Goal: Task Accomplishment & Management: Manage account settings

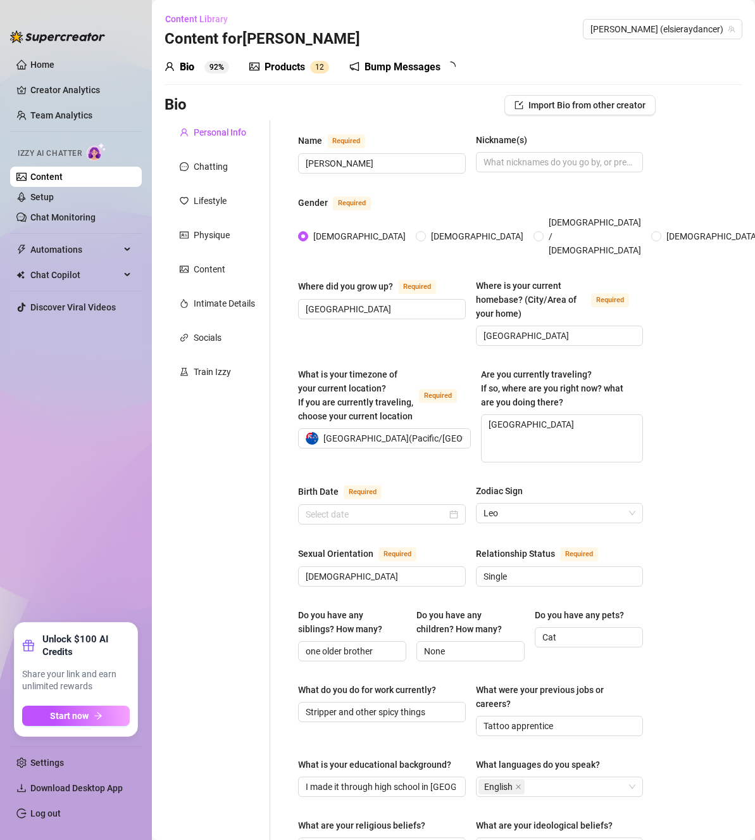
type input "[DATE]"
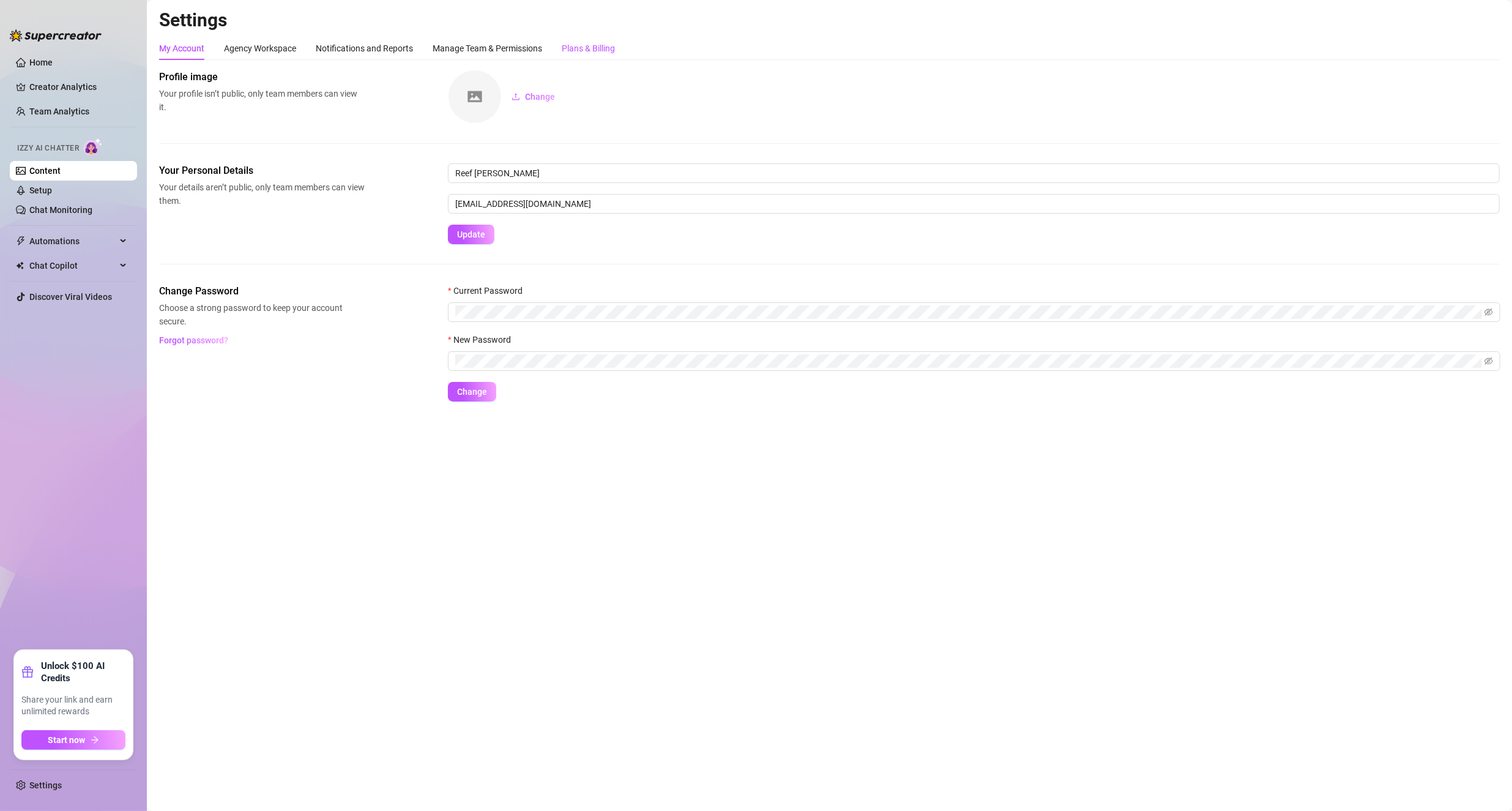
click at [610, 47] on div "Plans & Billing" at bounding box center [587, 48] width 53 height 14
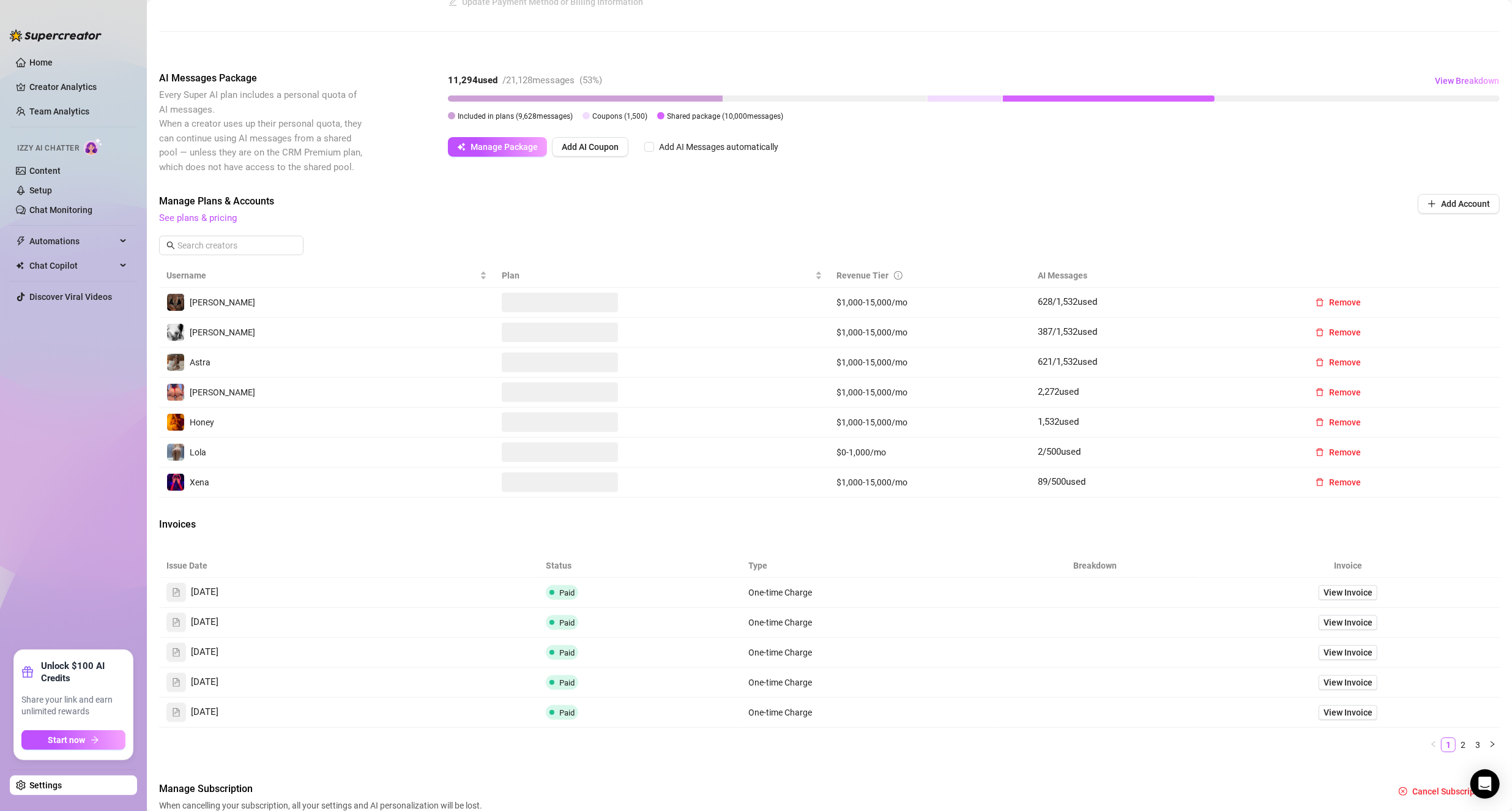
scroll to position [188, 0]
click at [729, 448] on span "Remove" at bounding box center [1344, 451] width 32 height 10
click at [729, 420] on span "OK" at bounding box center [1412, 418] width 12 height 10
